Goal: Information Seeking & Learning: Learn about a topic

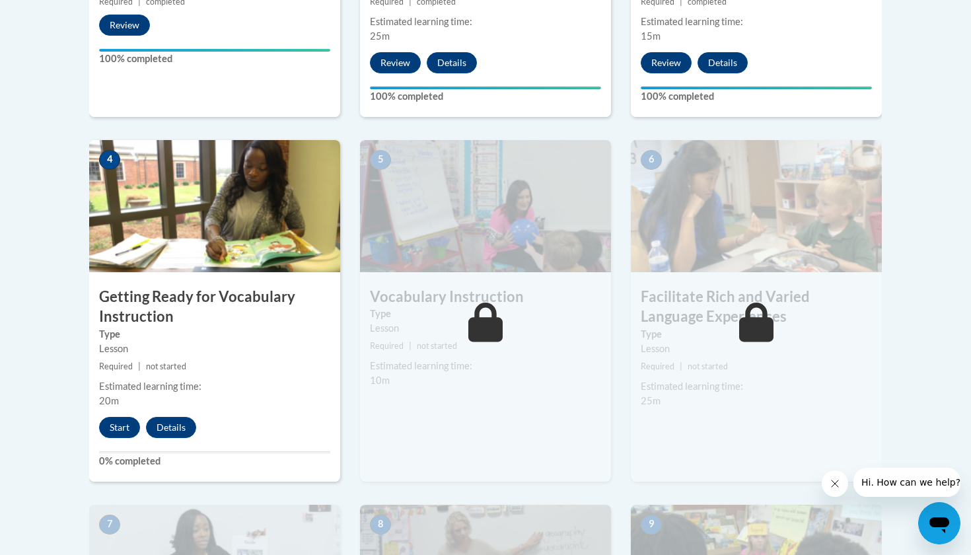
scroll to position [687, 0]
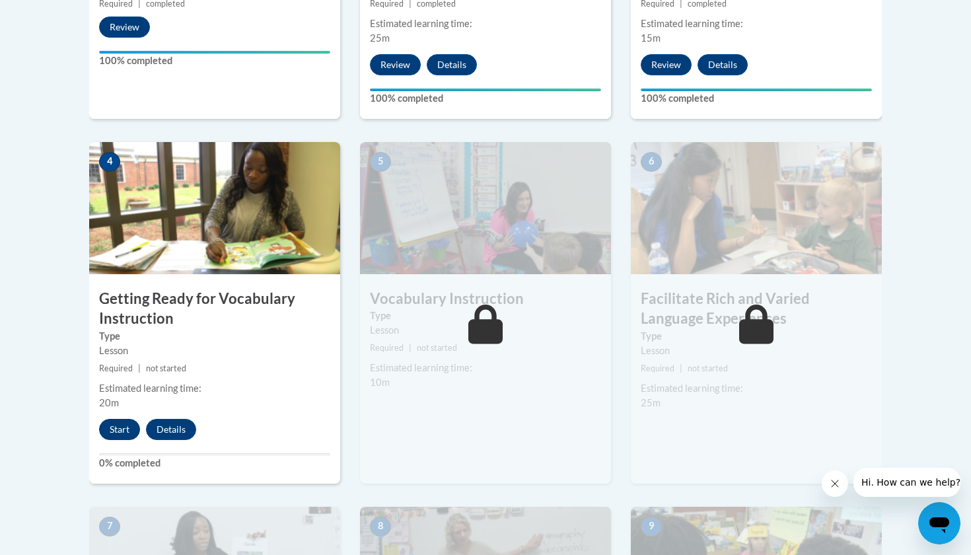
click at [120, 428] on button "Start" at bounding box center [119, 429] width 41 height 21
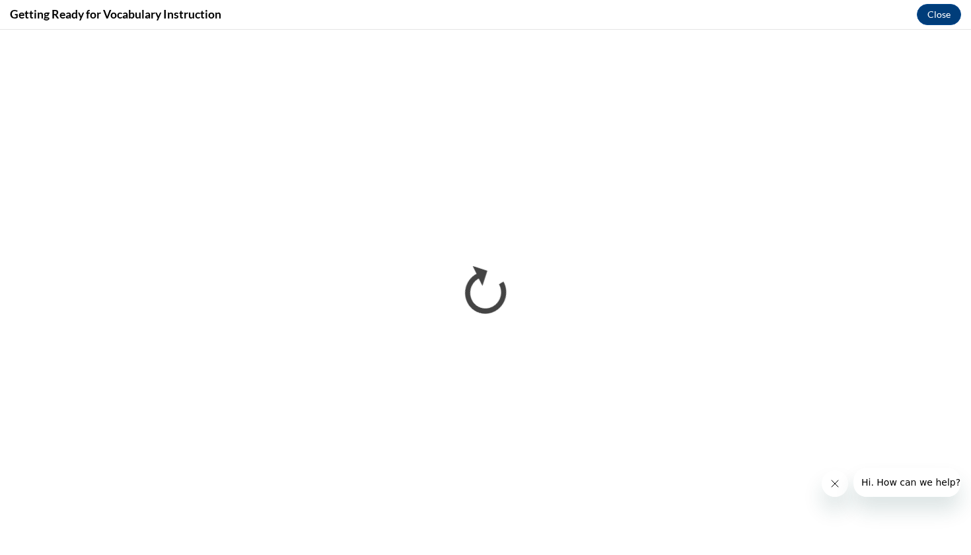
scroll to position [0, 0]
drag, startPoint x: 834, startPoint y: 1, endPoint x: 693, endPoint y: 15, distance: 142.0
click at [693, 15] on div "Getting Ready for Vocabulary Instruction Close" at bounding box center [485, 15] width 971 height 30
click at [835, 484] on icon "Close message from company" at bounding box center [835, 483] width 11 height 11
